Goal: Find specific page/section: Find specific page/section

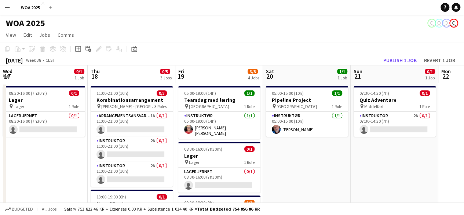
scroll to position [0, 291]
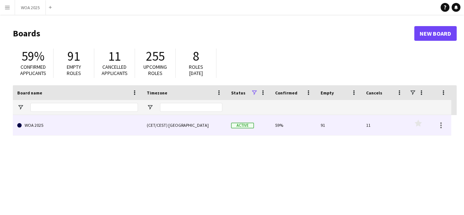
click at [144, 124] on div "(CET/CEST) [GEOGRAPHIC_DATA]" at bounding box center [184, 125] width 84 height 20
click at [29, 128] on link "WOA 2025" at bounding box center [77, 125] width 121 height 21
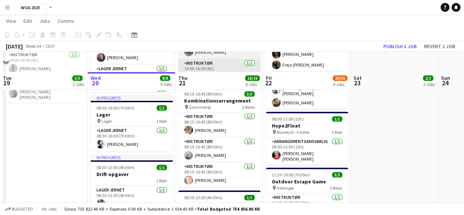
scroll to position [186, 0]
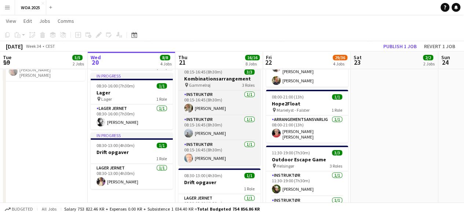
click at [227, 79] on h3 "Kombinationsarrangement" at bounding box center [219, 78] width 82 height 7
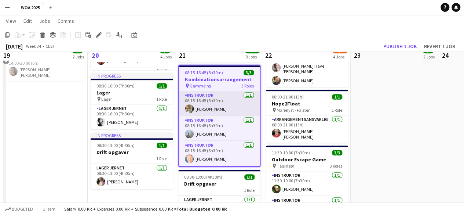
scroll to position [178, 0]
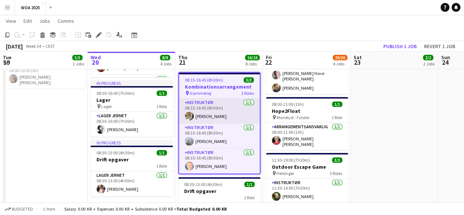
click at [225, 102] on app-card-role "Instruktør 1/1 08:15-16:45 (8h30m) Maria Lenskjold" at bounding box center [219, 110] width 81 height 25
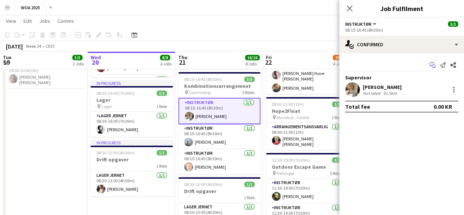
click at [434, 66] on icon "Start chat" at bounding box center [432, 65] width 6 height 6
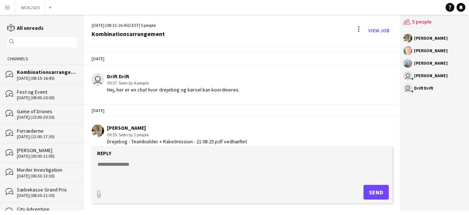
scroll to position [77, 0]
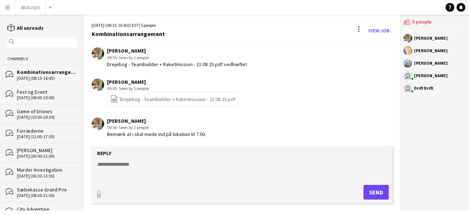
click at [205, 97] on link "file-spreadsheet Drejebog - Teambuilder + Raketmission - 21:08:25.pdf" at bounding box center [172, 99] width 125 height 8
